Goal: Go to known website: Access a specific website the user already knows

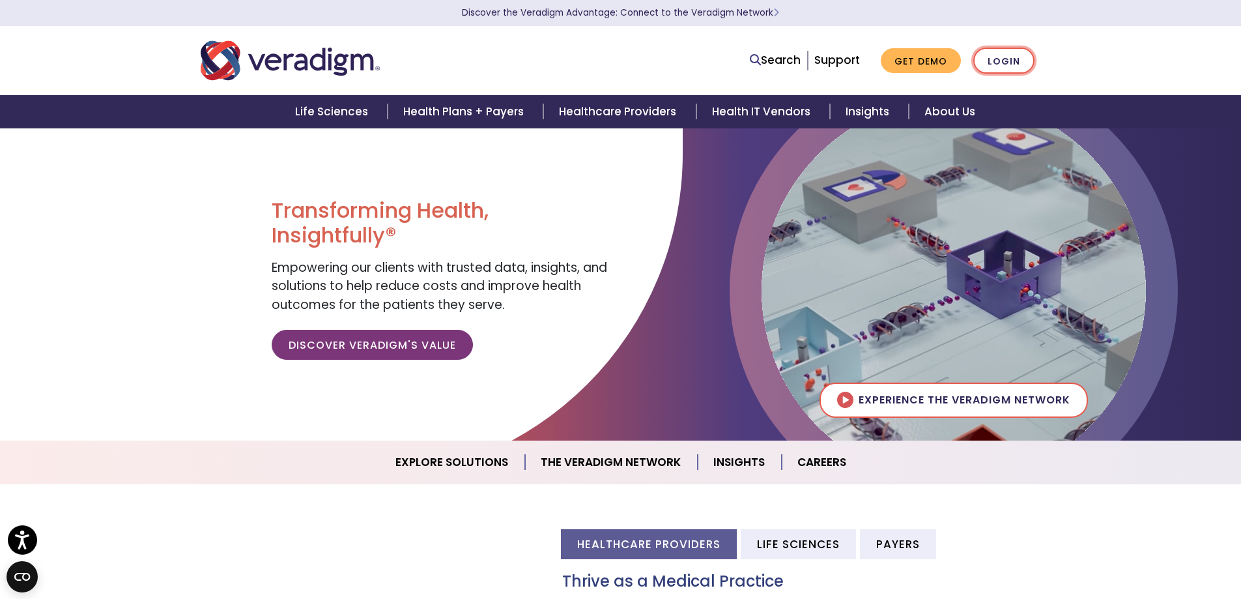
click at [1000, 65] on link "Login" at bounding box center [1004, 61] width 61 height 27
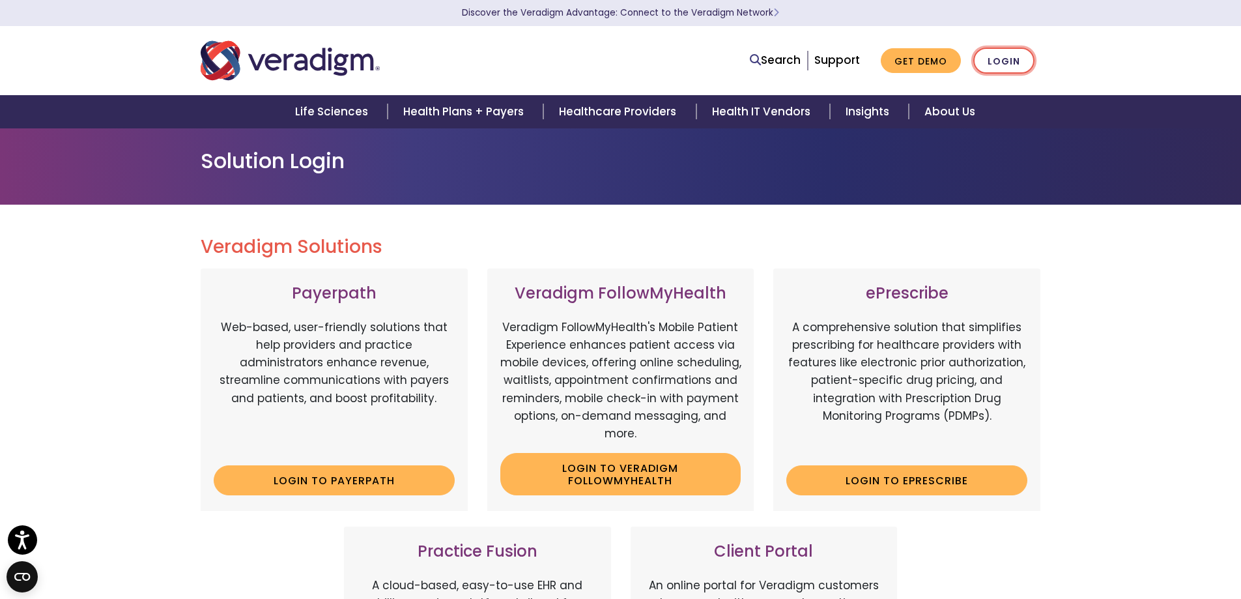
click at [1025, 63] on link "Login" at bounding box center [1004, 61] width 61 height 27
click at [918, 480] on link "Login to ePrescribe" at bounding box center [907, 480] width 241 height 30
